Goal: Complete application form

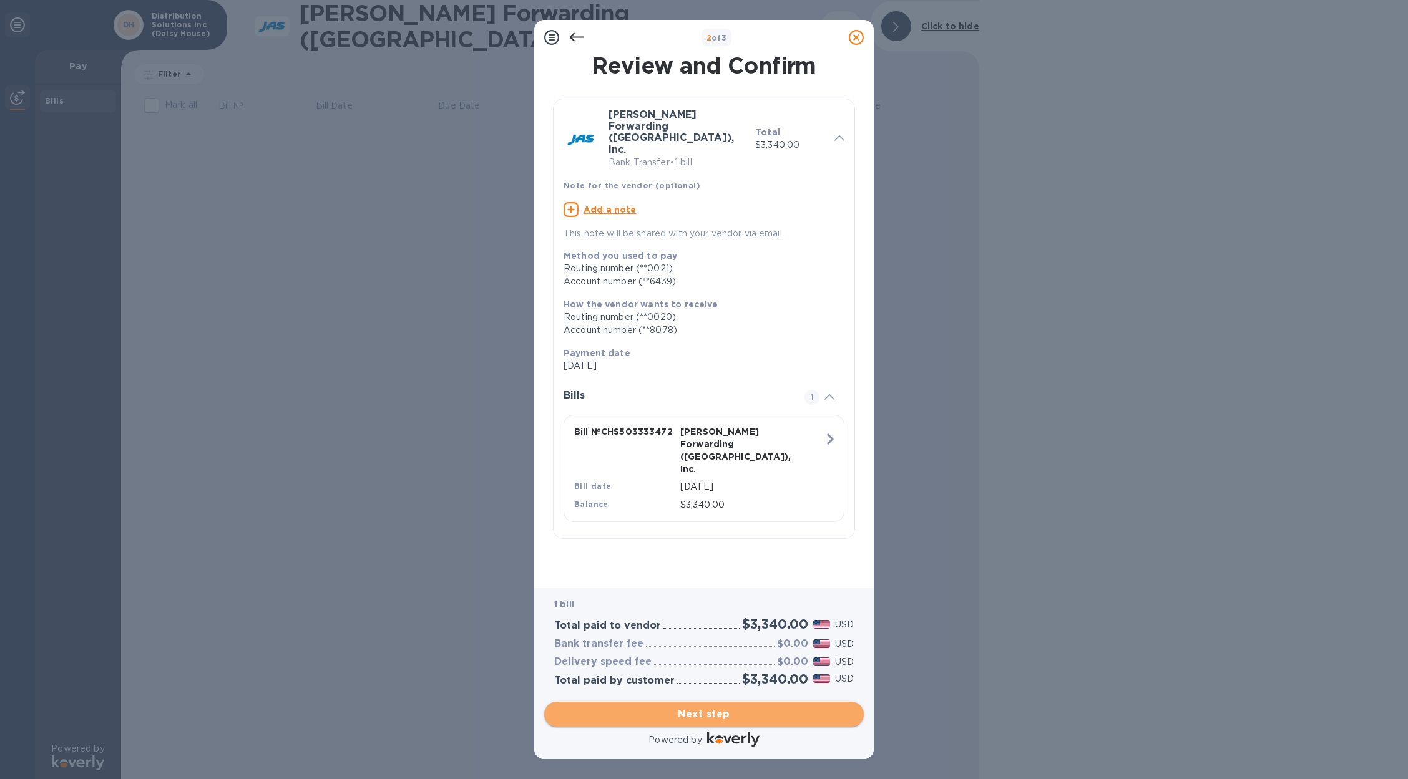
click at [730, 711] on span "Next step" at bounding box center [703, 714] width 299 height 15
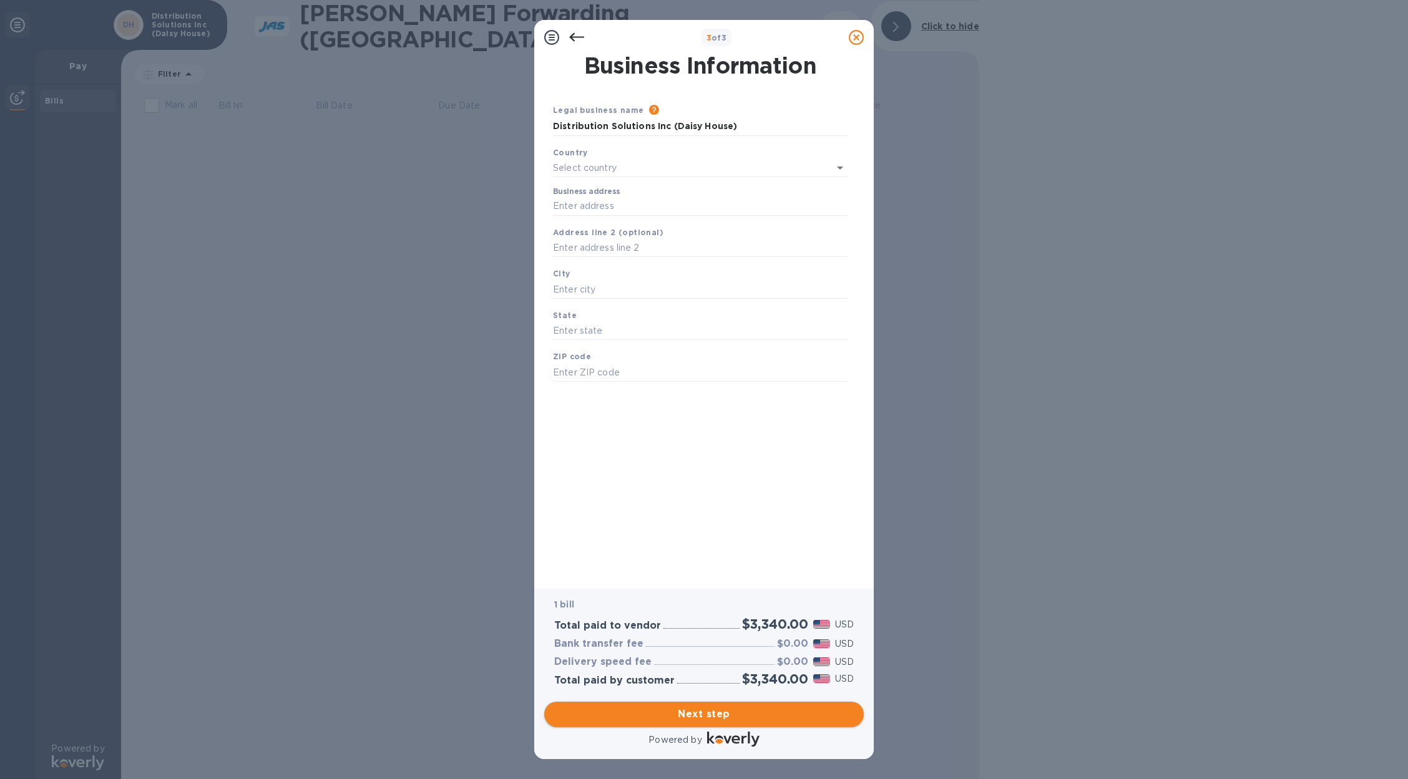
type input "[GEOGRAPHIC_DATA]"
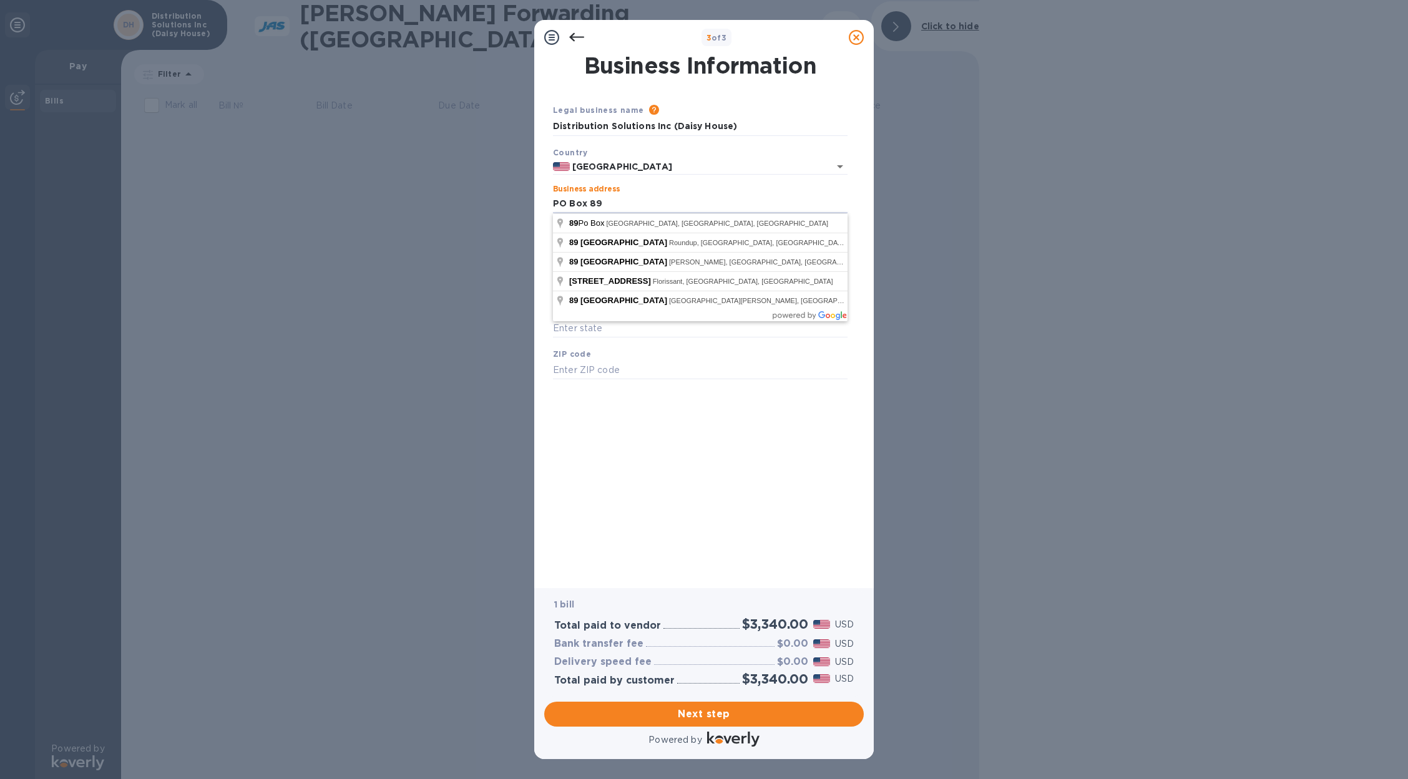
type input "PO Box 892"
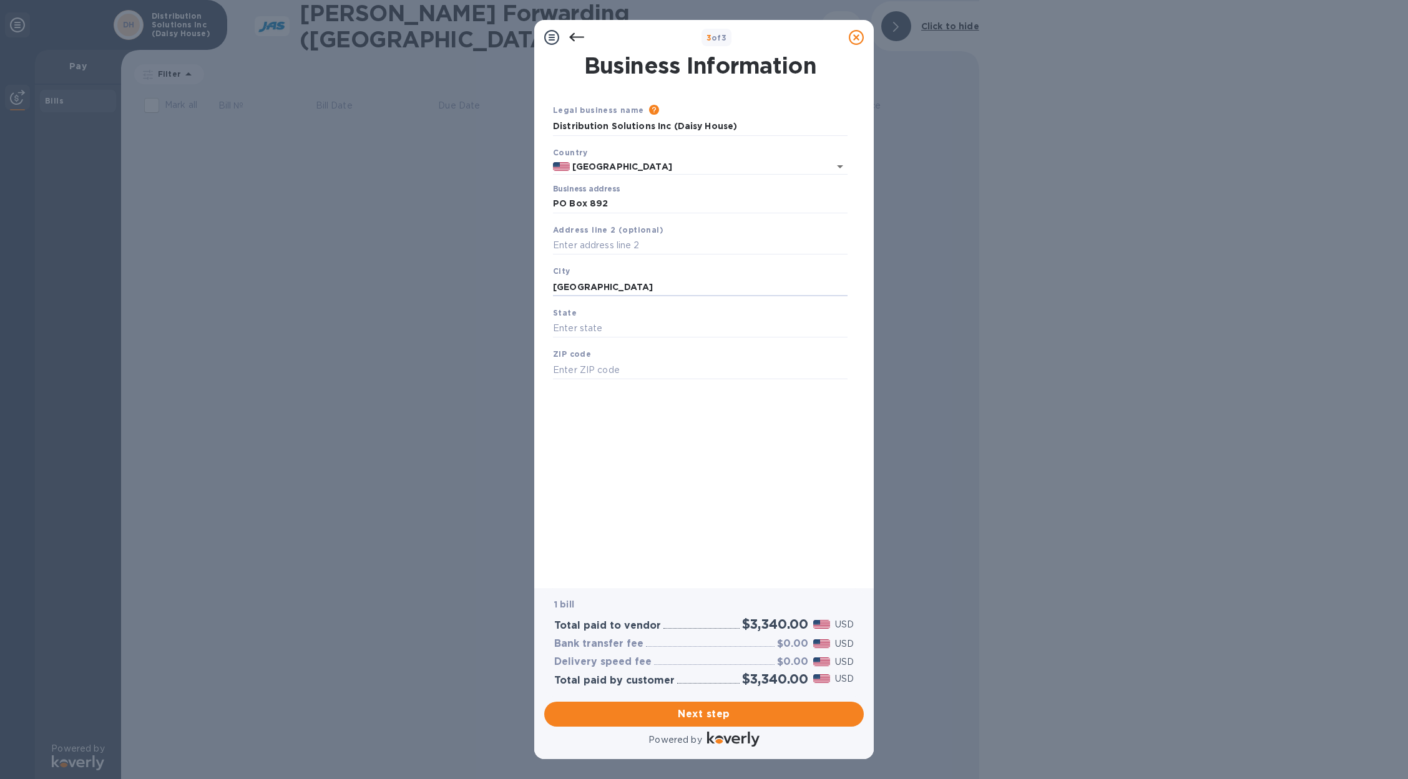
type input "[GEOGRAPHIC_DATA]"
type input "CO"
type input "80447"
click at [784, 493] on div "Business Information Legal business name Please provide the legal name that app…" at bounding box center [703, 313] width 307 height 516
click at [722, 713] on span "Next step" at bounding box center [703, 714] width 299 height 15
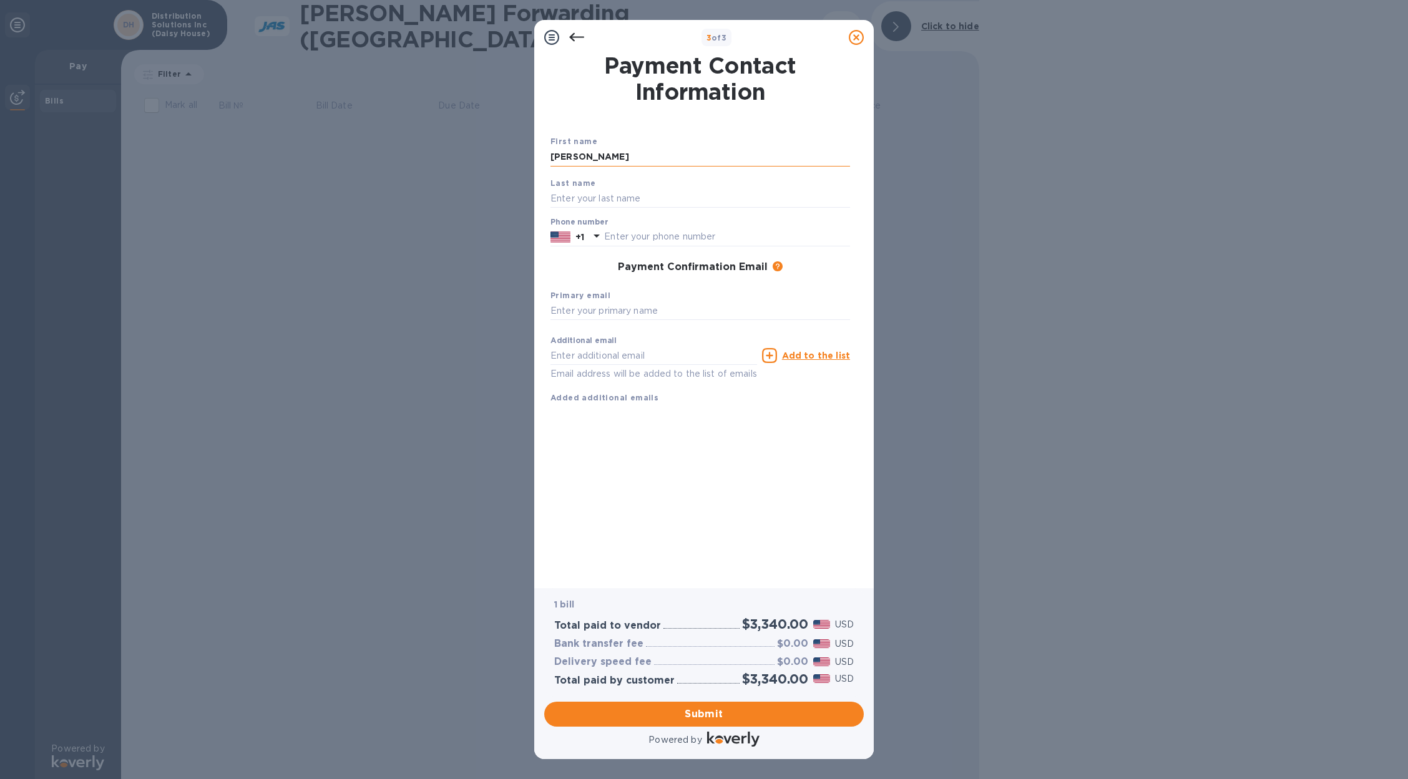
type input "[PERSON_NAME]"
type input "Trezoglou"
type input "3036659292"
type input "[PERSON_NAME][EMAIL_ADDRESS][DOMAIN_NAME]"
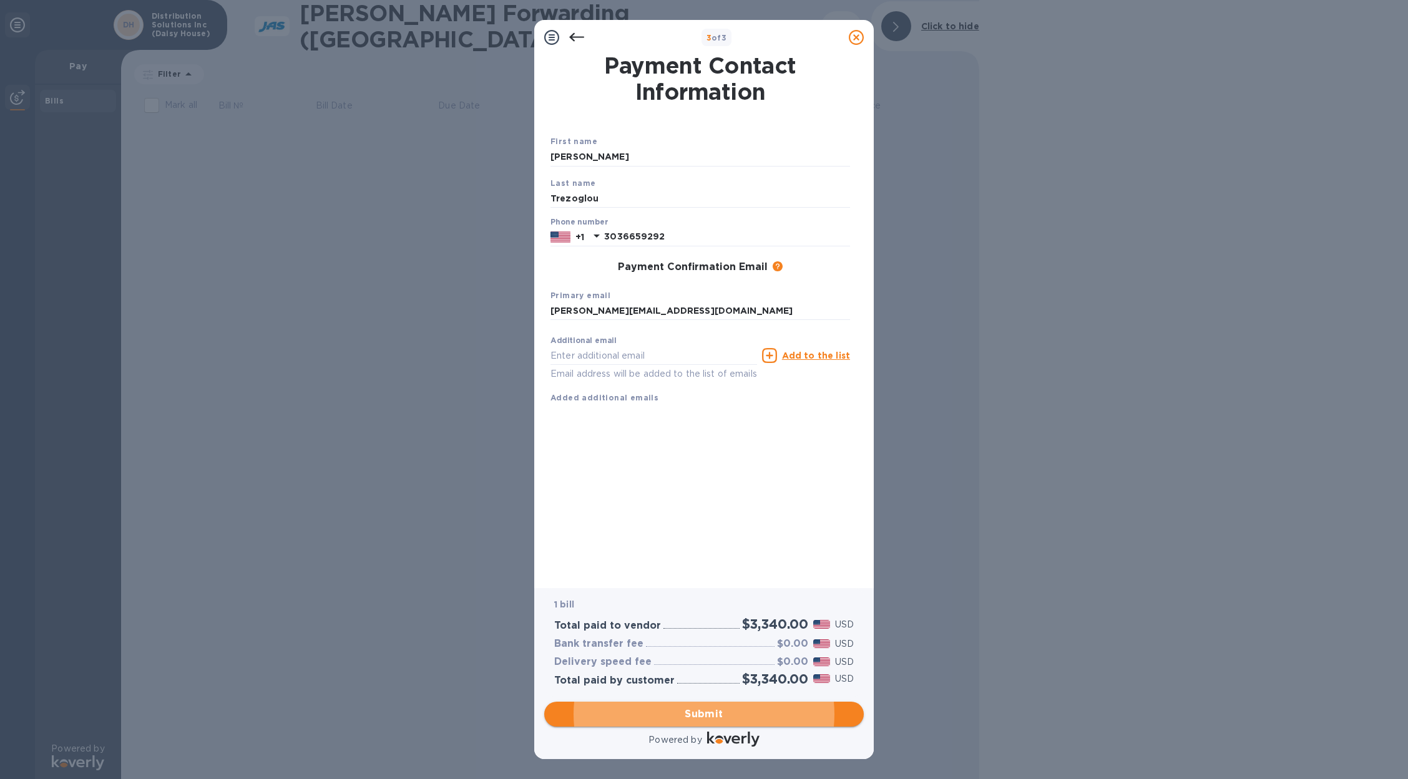
click at [696, 714] on span "Submit" at bounding box center [703, 714] width 299 height 15
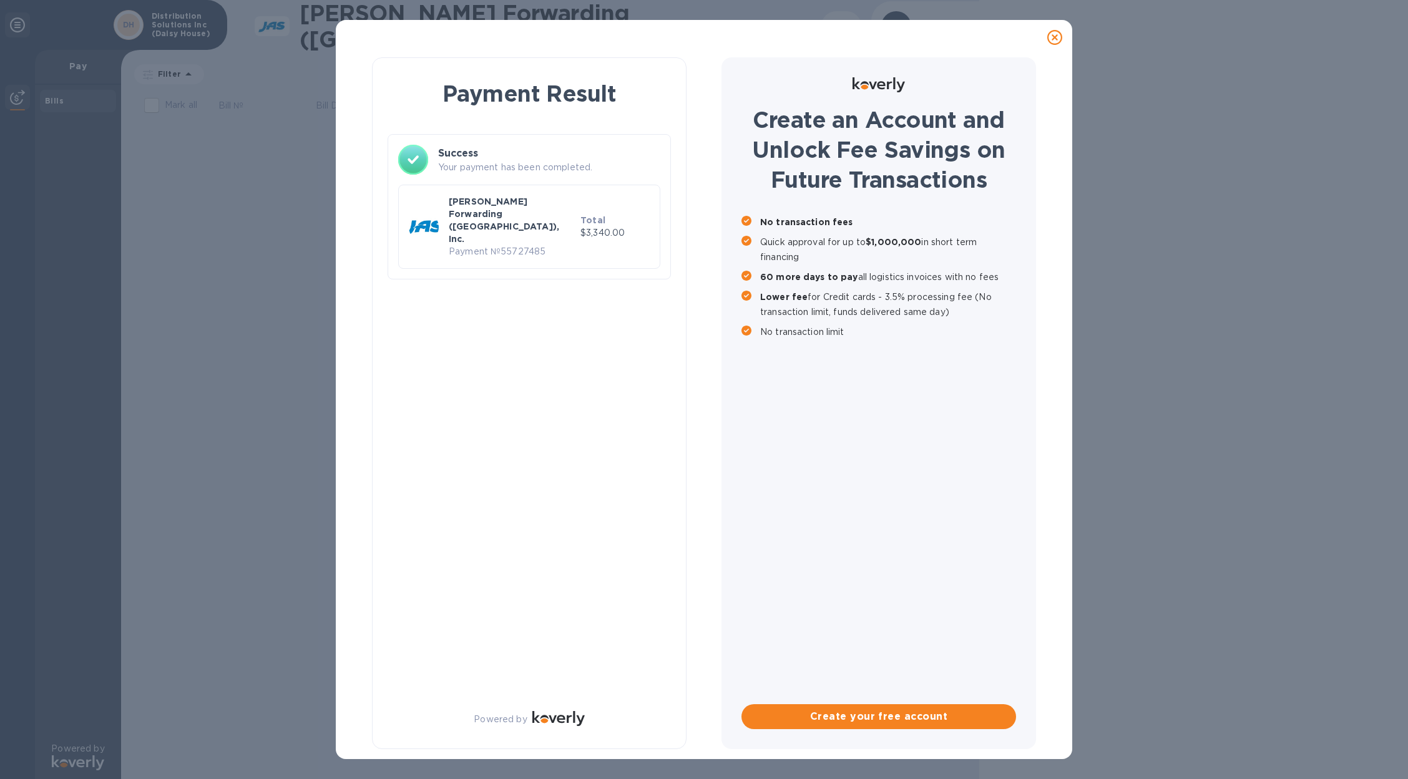
click at [1057, 36] on icon at bounding box center [1054, 37] width 15 height 15
